Goal: Transaction & Acquisition: Purchase product/service

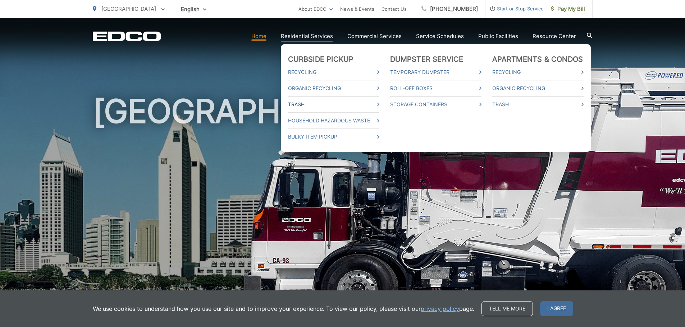
click at [376, 105] on link "Trash" at bounding box center [333, 104] width 91 height 9
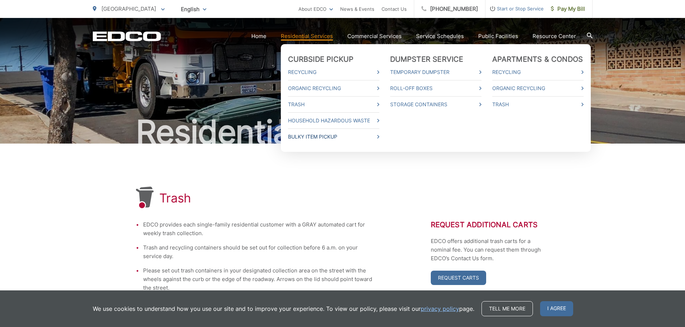
click at [357, 138] on link "Bulky Item Pickup" at bounding box center [333, 137] width 91 height 9
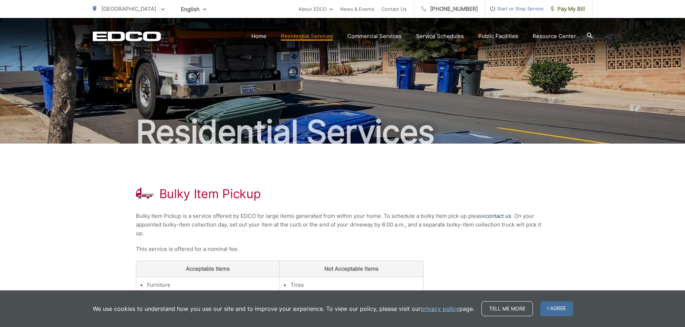
click at [496, 217] on link "contact us" at bounding box center [498, 216] width 26 height 9
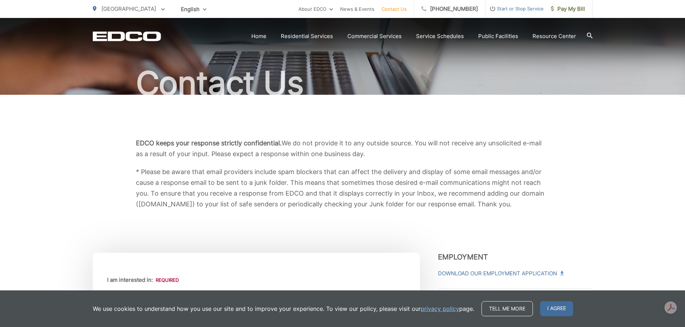
scroll to position [216, 0]
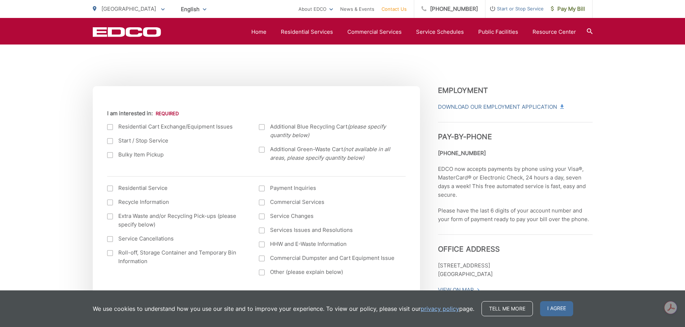
click at [129, 158] on label "Bulky Item Pickup" at bounding box center [176, 155] width 138 height 9
click at [0, 0] on input "Bulky Item Pickup" at bounding box center [0, 0] width 0 height 0
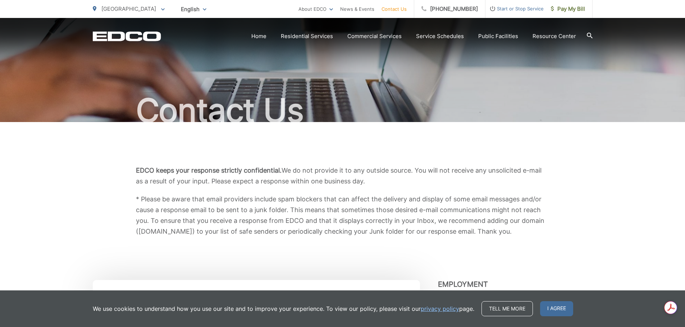
scroll to position [0, 0]
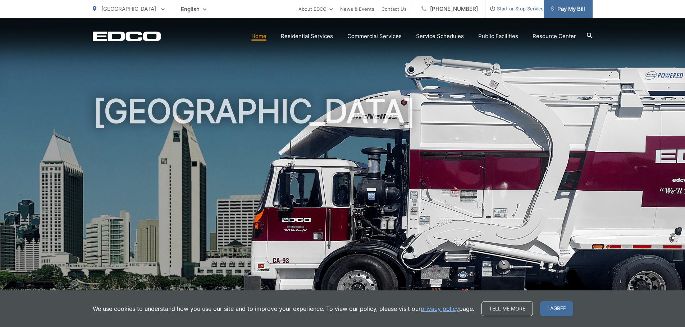
click at [574, 5] on span "Pay My Bill" at bounding box center [568, 9] width 34 height 9
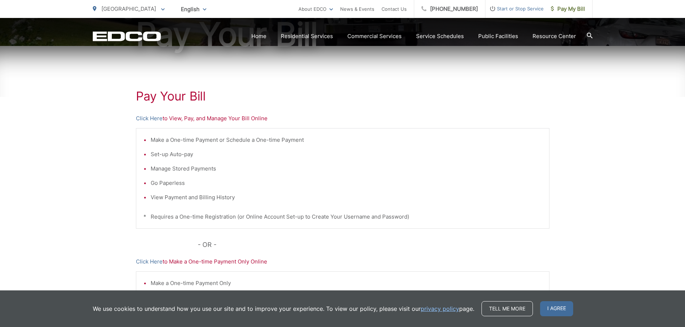
scroll to position [108, 0]
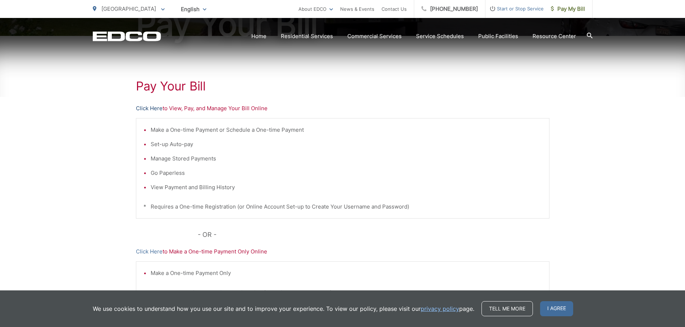
click at [156, 107] on link "Click Here" at bounding box center [149, 108] width 27 height 9
